Goal: Check status: Check status

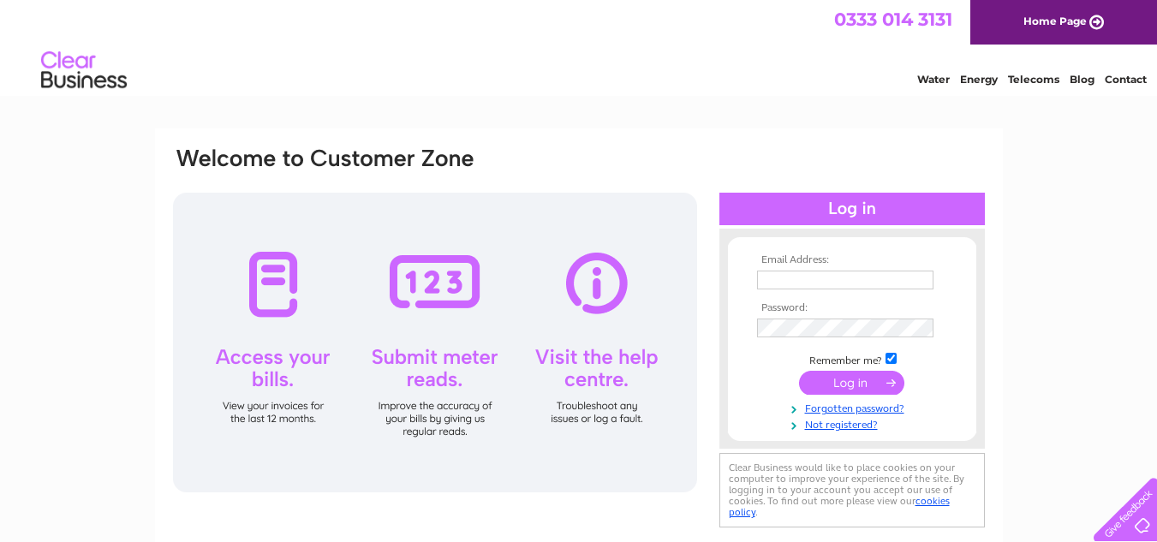
type input "[EMAIL_ADDRESS][DOMAIN_NAME]"
click at [837, 383] on input "submit" at bounding box center [851, 383] width 105 height 24
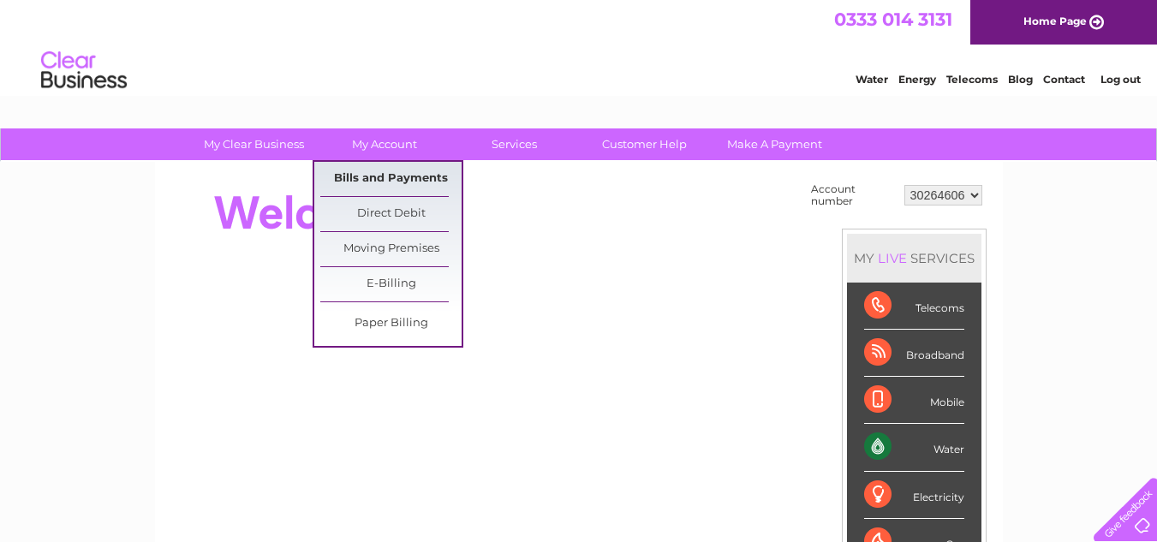
click at [391, 176] on link "Bills and Payments" at bounding box center [390, 179] width 141 height 34
